Goal: Task Accomplishment & Management: Manage account settings

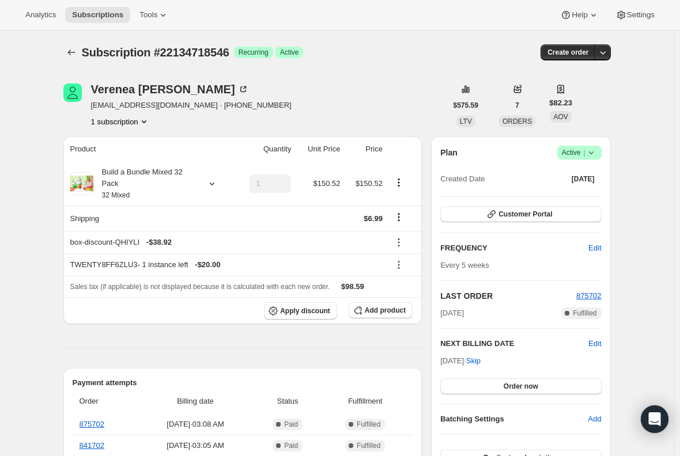
click at [96, 19] on span "Subscriptions" at bounding box center [97, 14] width 51 height 9
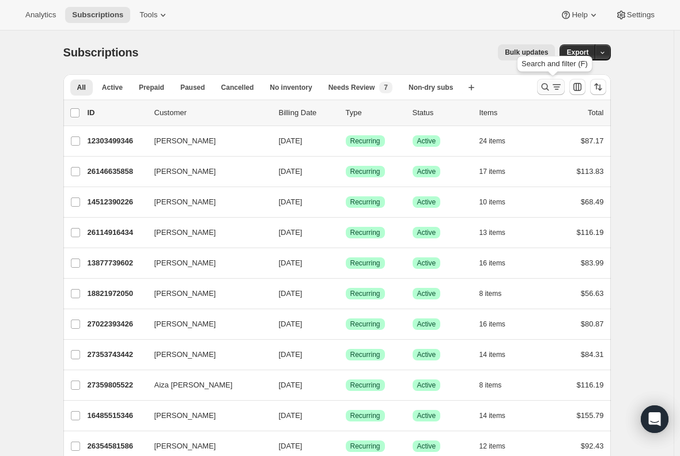
click at [547, 88] on icon "Search and filter results" at bounding box center [545, 87] width 12 height 12
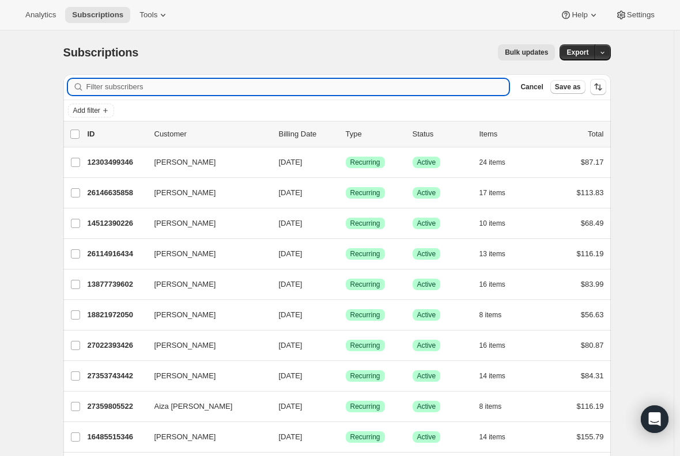
click at [239, 81] on input "Filter subscribers" at bounding box center [297, 87] width 423 height 16
type input "[PERSON_NAME]"
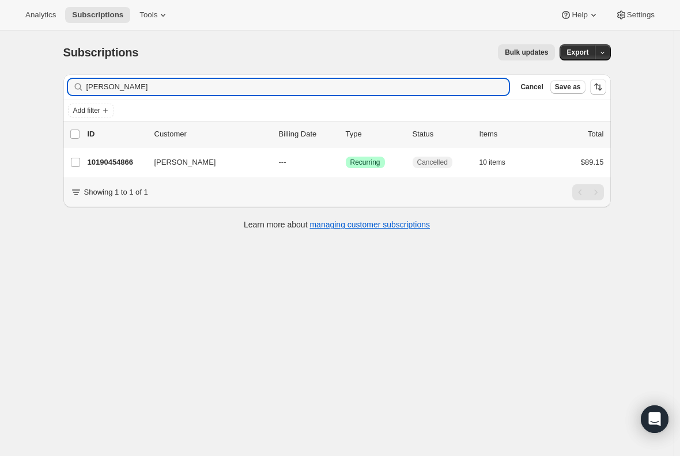
drag, startPoint x: 176, startPoint y: 84, endPoint x: 44, endPoint y: 76, distance: 132.2
click at [44, 76] on div "Subscriptions. This page is ready Subscriptions Bulk updates More actions Bulk …" at bounding box center [337, 259] width 674 height 456
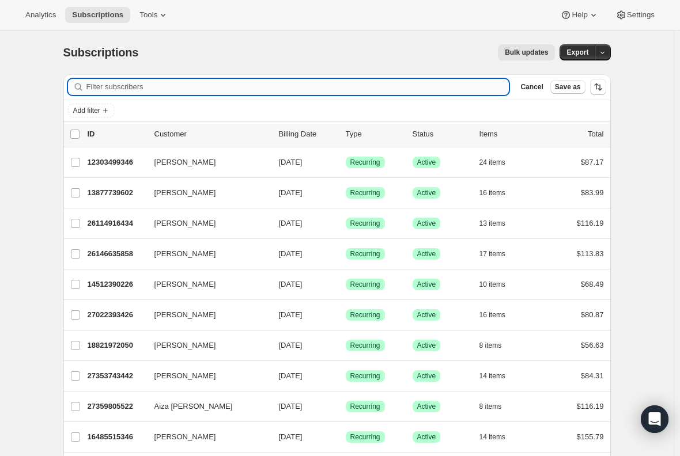
click at [133, 88] on input "Filter subscribers" at bounding box center [297, 87] width 423 height 16
paste input "[EMAIL_ADDRESS][DOMAIN_NAME]"
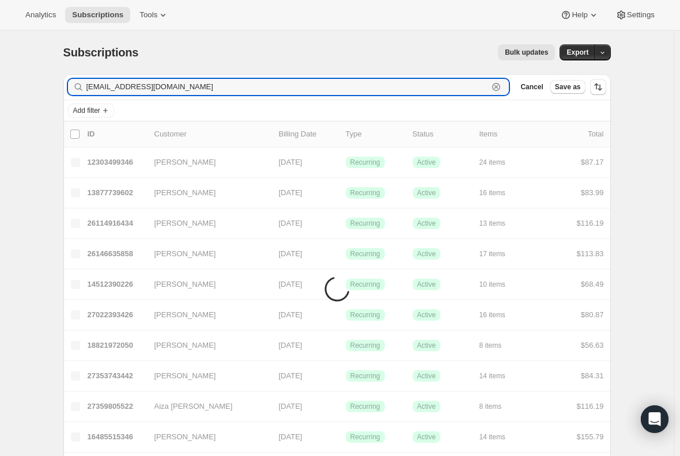
type input "[EMAIL_ADDRESS][DOMAIN_NAME]"
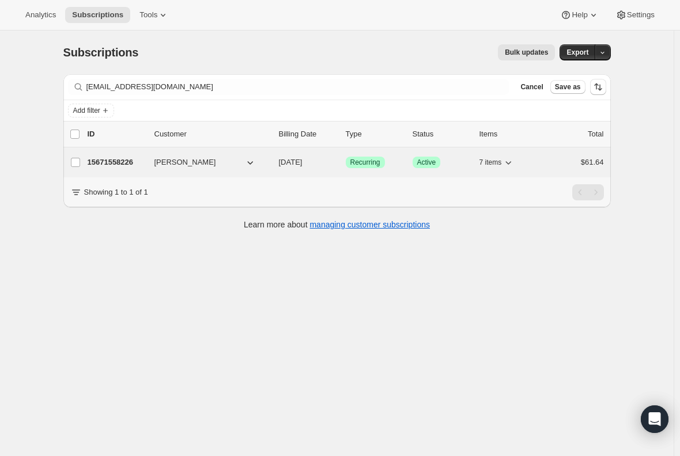
click at [108, 160] on p "15671558226" at bounding box center [117, 163] width 58 height 12
